Goal: Navigation & Orientation: Find specific page/section

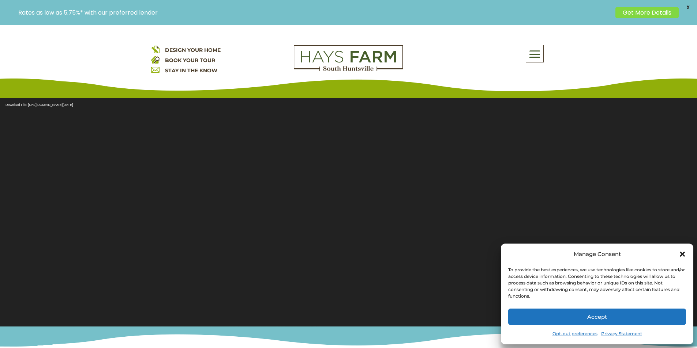
click at [565, 331] on link "Opt-out preferences" at bounding box center [574, 334] width 45 height 10
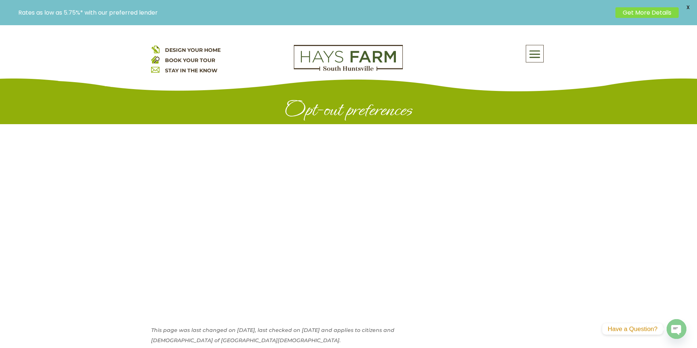
click at [629, 10] on link "Get More Details" at bounding box center [646, 12] width 63 height 11
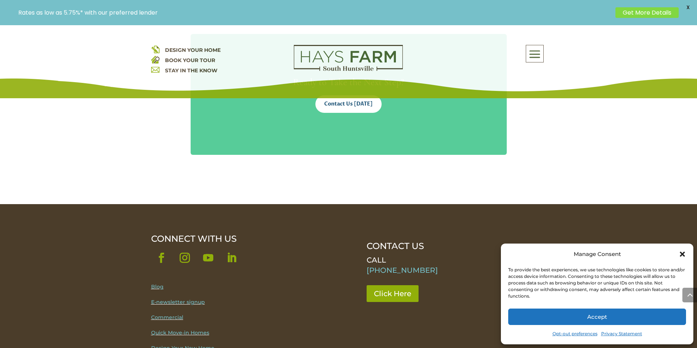
scroll to position [1478, 0]
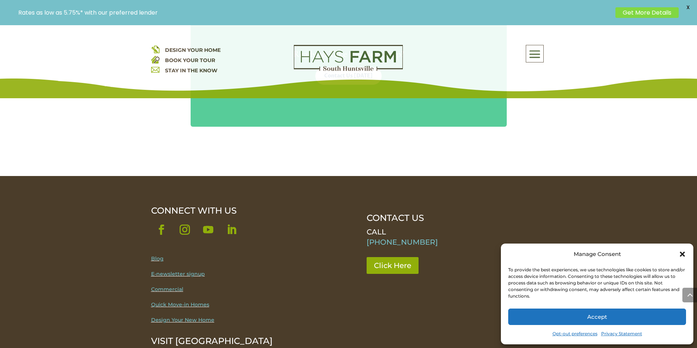
click at [223, 238] on link "Follow" at bounding box center [231, 230] width 20 height 20
